Goal: Task Accomplishment & Management: Manage account settings

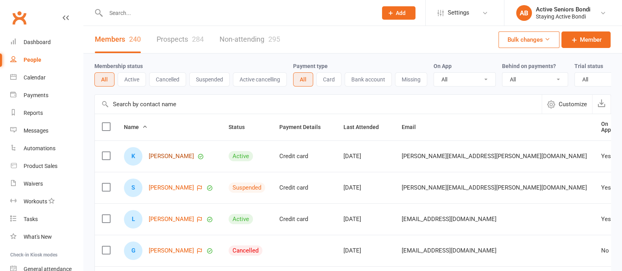
click at [164, 160] on link "[PERSON_NAME]" at bounding box center [171, 156] width 45 height 7
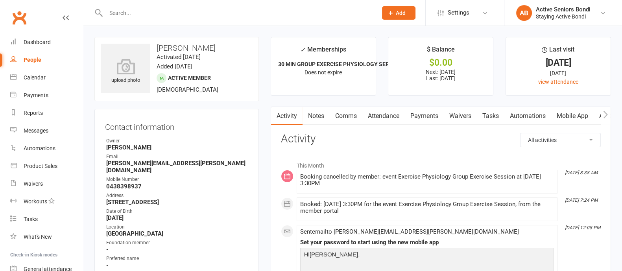
click at [428, 116] on link "Payments" at bounding box center [424, 116] width 39 height 18
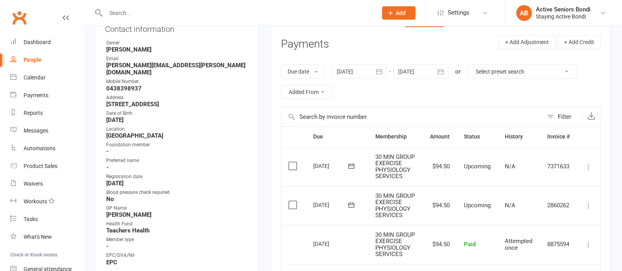
scroll to position [246, 0]
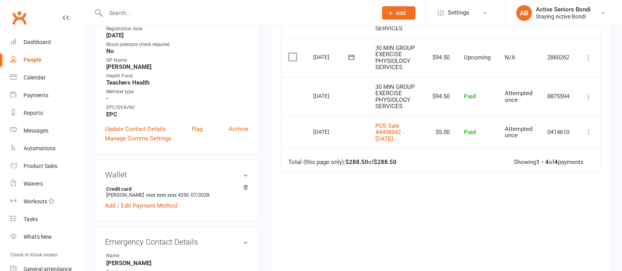
click at [590, 99] on icon at bounding box center [589, 97] width 8 height 8
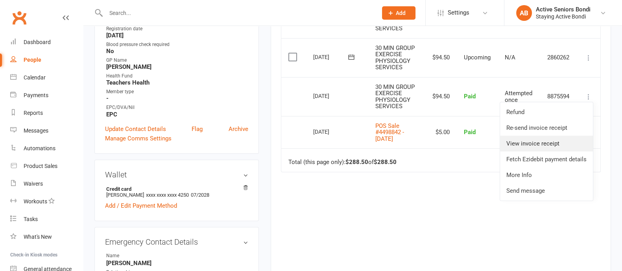
click at [531, 144] on link "View invoice receipt" at bounding box center [546, 144] width 93 height 16
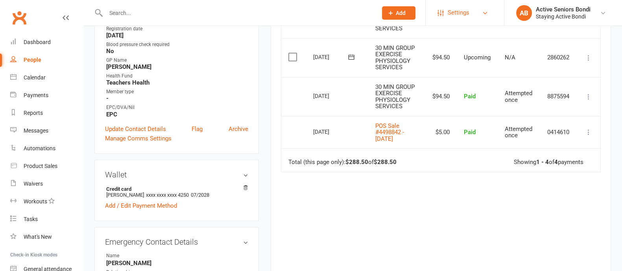
click at [449, 10] on span "Settings" at bounding box center [459, 13] width 22 height 18
